Goal: Task Accomplishment & Management: Use online tool/utility

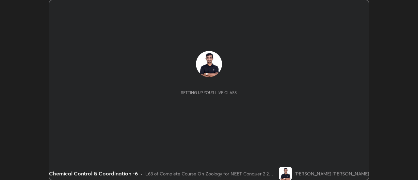
scroll to position [180, 417]
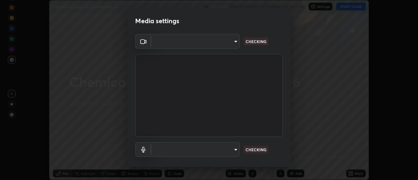
type input "b63bf8d4be001456b007e27562af51addf9deb8236f2337857bb01a3f85ddd7f"
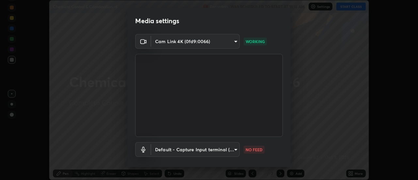
click at [234, 147] on body "Erase all Chemical Control & Coordination -6 Recording WAS SCHEDULED TO START A…" at bounding box center [209, 90] width 418 height 180
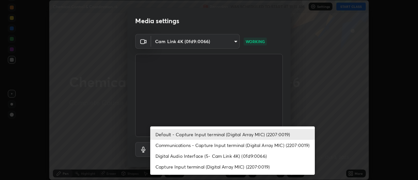
click at [161, 166] on li "Capture Input terminal (Digital Array MIC) (2207:0019)" at bounding box center [232, 166] width 164 height 11
type input "e93bc4946d5af65109397b081f52cda6ab7e1a9d5e5f26f71acc3cd36d6e997e"
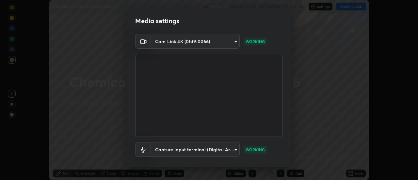
scroll to position [34, 0]
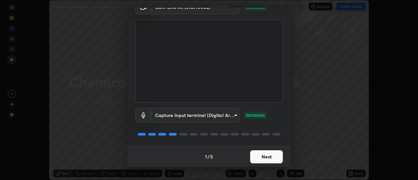
click at [272, 158] on button "Next" at bounding box center [266, 156] width 33 height 13
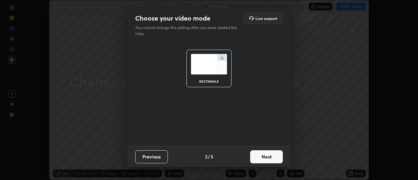
scroll to position [0, 0]
click at [274, 156] on button "Next" at bounding box center [266, 156] width 33 height 13
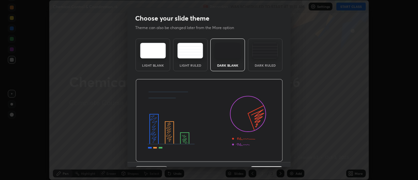
click at [268, 56] on img at bounding box center [265, 51] width 26 height 16
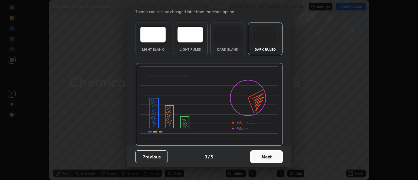
click at [273, 152] on button "Next" at bounding box center [266, 156] width 33 height 13
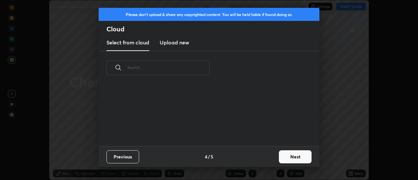
scroll to position [0, 0]
click at [298, 157] on button "Next" at bounding box center [295, 156] width 33 height 13
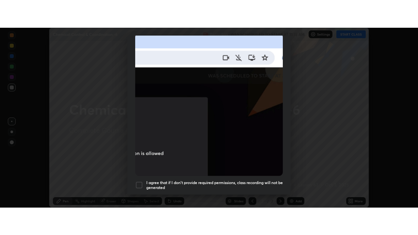
scroll to position [167, 0]
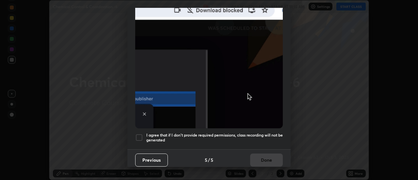
click at [140, 134] on div at bounding box center [139, 137] width 8 height 8
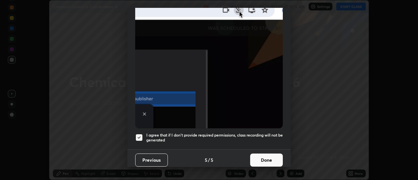
click at [266, 160] on button "Done" at bounding box center [266, 159] width 33 height 13
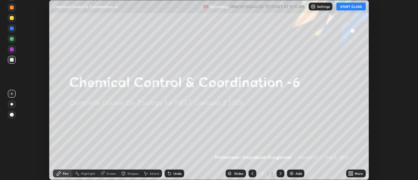
click at [349, 175] on icon at bounding box center [350, 175] width 2 height 2
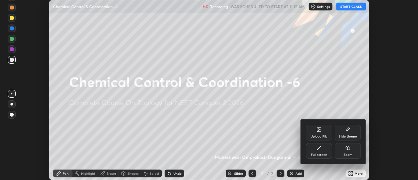
click at [320, 150] on icon at bounding box center [318, 147] width 5 height 5
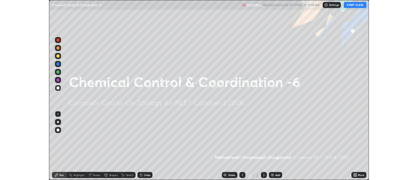
scroll to position [235, 418]
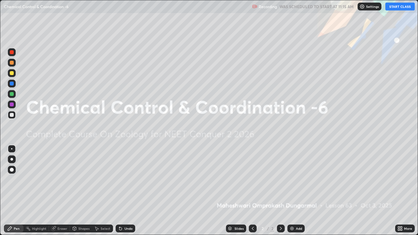
click at [397, 7] on button "START CLASS" at bounding box center [399, 7] width 29 height 8
click at [290, 179] on img at bounding box center [291, 228] width 5 height 5
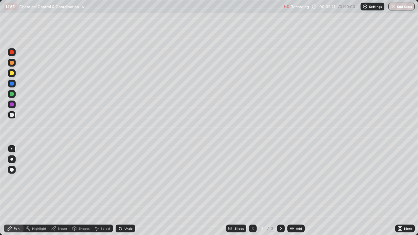
click at [291, 179] on div "Add" at bounding box center [295, 229] width 17 height 8
click at [289, 179] on img at bounding box center [291, 228] width 5 height 5
click at [119, 179] on icon at bounding box center [120, 228] width 3 height 3
click at [123, 179] on div "Undo" at bounding box center [126, 229] width 20 height 8
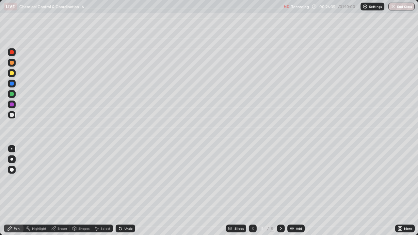
click at [251, 179] on icon at bounding box center [252, 228] width 5 height 5
click at [282, 179] on div at bounding box center [281, 228] width 8 height 13
click at [291, 179] on img at bounding box center [291, 228] width 5 height 5
click at [119, 179] on icon at bounding box center [120, 228] width 3 height 3
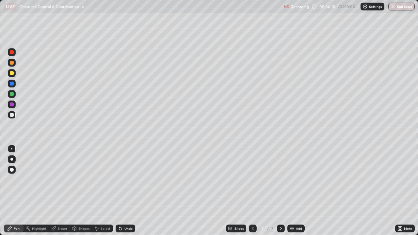
click at [119, 179] on icon at bounding box center [120, 228] width 3 height 3
click at [120, 179] on icon at bounding box center [120, 228] width 3 height 3
click at [13, 74] on div at bounding box center [12, 73] width 4 height 4
click at [292, 179] on img at bounding box center [291, 228] width 5 height 5
click at [11, 160] on div at bounding box center [11, 159] width 3 height 3
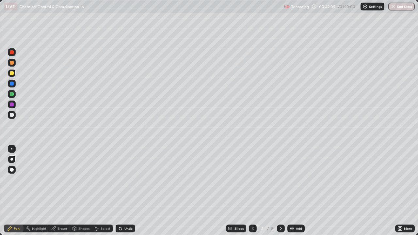
click at [12, 115] on div at bounding box center [12, 115] width 4 height 4
click at [291, 179] on img at bounding box center [291, 228] width 5 height 5
click at [120, 179] on icon at bounding box center [120, 228] width 3 height 3
click at [119, 179] on icon at bounding box center [120, 228] width 3 height 3
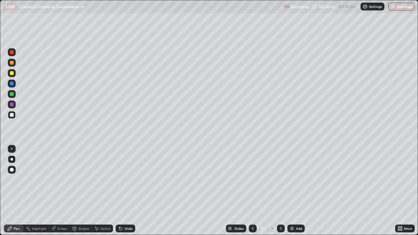
click at [119, 179] on icon at bounding box center [120, 228] width 3 height 3
click at [120, 179] on icon at bounding box center [120, 228] width 3 height 3
click at [12, 149] on div at bounding box center [11, 148] width 1 height 1
click at [12, 74] on div at bounding box center [12, 73] width 4 height 4
click at [118, 179] on div "Undo" at bounding box center [126, 229] width 20 height 8
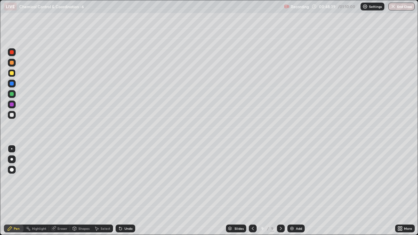
click at [119, 179] on div "Undo" at bounding box center [126, 229] width 20 height 8
click at [119, 179] on icon at bounding box center [120, 228] width 3 height 3
click at [126, 179] on div "Undo" at bounding box center [128, 228] width 8 height 3
click at [402, 179] on icon at bounding box center [401, 230] width 2 height 2
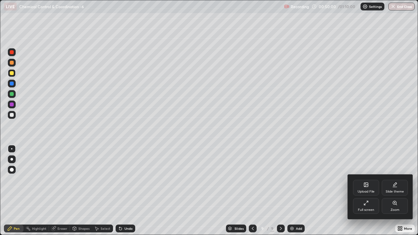
click at [368, 179] on div "Full screen" at bounding box center [366, 206] width 26 height 16
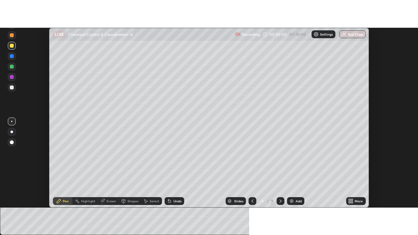
scroll to position [32452, 32214]
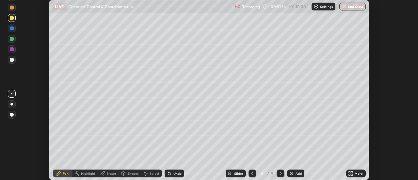
click at [349, 174] on icon at bounding box center [350, 175] width 2 height 2
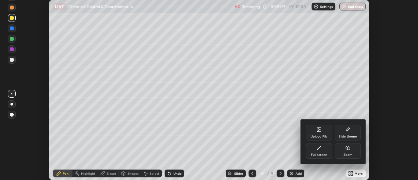
click at [319, 147] on icon at bounding box center [318, 147] width 5 height 5
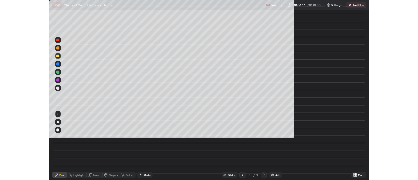
scroll to position [235, 418]
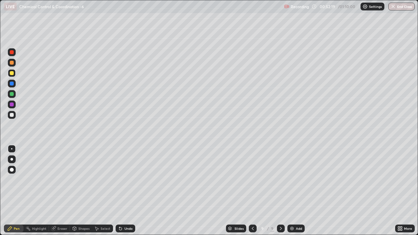
click at [399, 179] on icon at bounding box center [399, 230] width 2 height 2
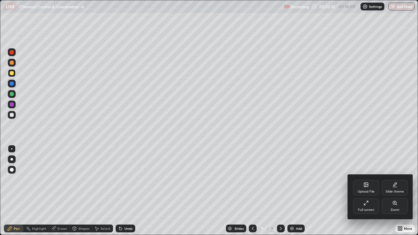
click at [367, 179] on div "Full screen" at bounding box center [366, 206] width 26 height 16
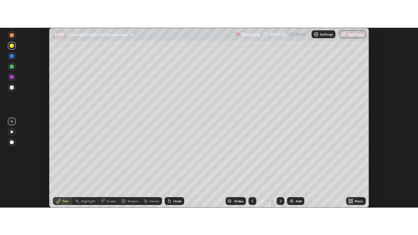
scroll to position [32452, 32214]
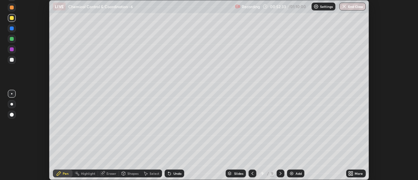
click at [290, 175] on img at bounding box center [291, 173] width 5 height 5
click at [350, 173] on icon at bounding box center [350, 173] width 5 height 5
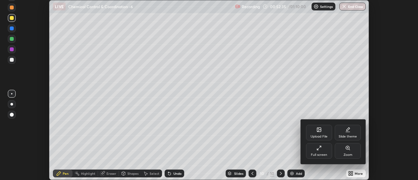
click at [319, 150] on icon at bounding box center [318, 147] width 5 height 5
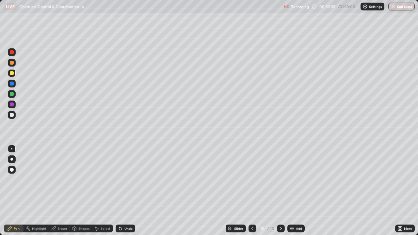
scroll to position [235, 418]
click at [12, 114] on div at bounding box center [12, 115] width 4 height 4
click at [78, 179] on div "Shapes" at bounding box center [81, 229] width 22 height 8
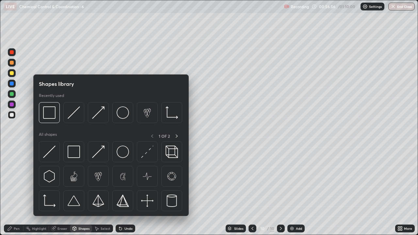
click at [58, 179] on div "Eraser" at bounding box center [62, 228] width 10 height 3
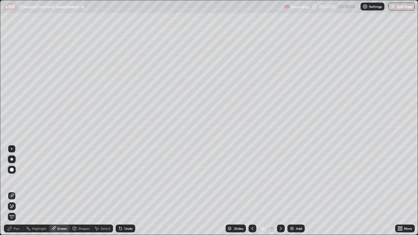
click at [17, 179] on div "Pen" at bounding box center [14, 229] width 20 height 8
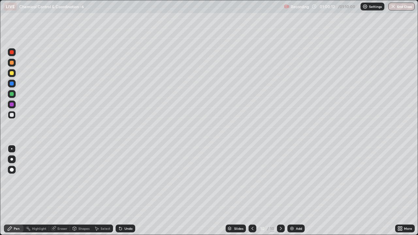
click at [291, 179] on img at bounding box center [291, 228] width 5 height 5
click at [123, 179] on div "Undo" at bounding box center [126, 229] width 20 height 8
click at [122, 179] on div "Undo" at bounding box center [126, 229] width 20 height 8
click at [126, 179] on div "Undo" at bounding box center [128, 228] width 8 height 3
click at [124, 179] on div "Undo" at bounding box center [128, 228] width 8 height 3
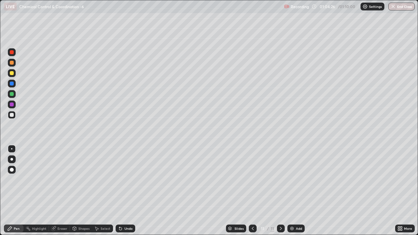
click at [123, 179] on div "Undo" at bounding box center [126, 229] width 20 height 8
click at [119, 179] on icon at bounding box center [120, 228] width 3 height 3
click at [120, 179] on div "Undo" at bounding box center [126, 229] width 20 height 8
click at [124, 179] on div "Undo" at bounding box center [128, 228] width 8 height 3
click at [399, 7] on button "End Class" at bounding box center [402, 7] width 26 height 8
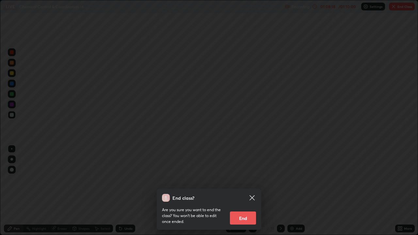
click at [244, 179] on button "End" at bounding box center [243, 217] width 26 height 13
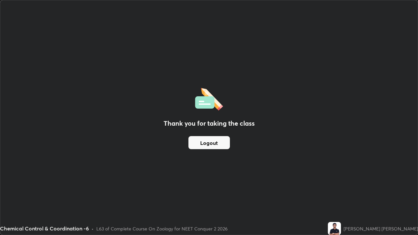
click at [216, 144] on button "Logout" at bounding box center [208, 142] width 41 height 13
